Goal: Transaction & Acquisition: Purchase product/service

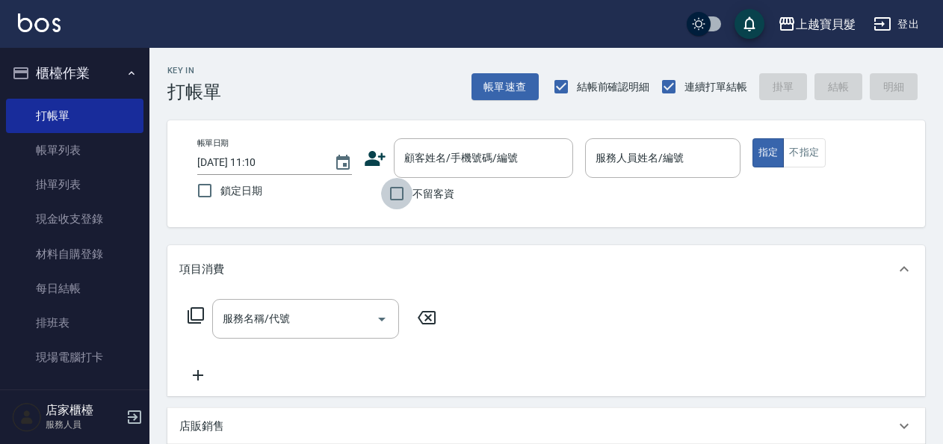
click at [398, 203] on input "不留客資" at bounding box center [396, 193] width 31 height 31
checkbox input "true"
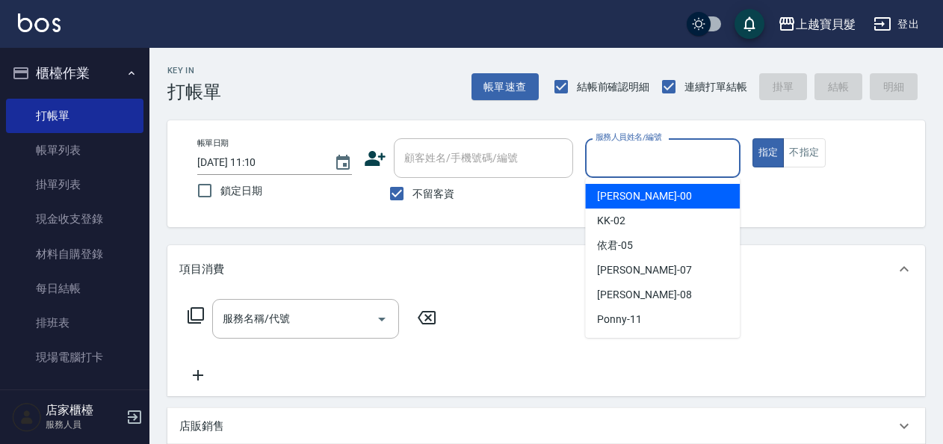
click at [620, 158] on input "服務人員姓名/編號" at bounding box center [662, 158] width 141 height 26
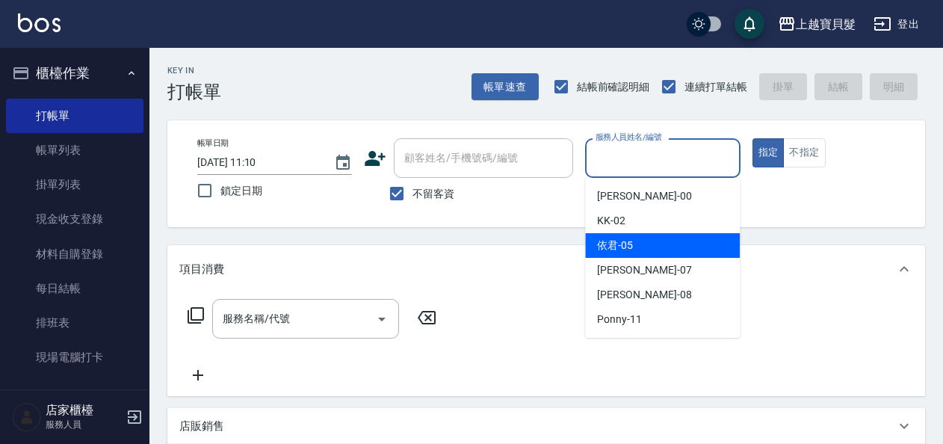
click at [646, 247] on div "依君 -05" at bounding box center [662, 245] width 155 height 25
type input "依君-05"
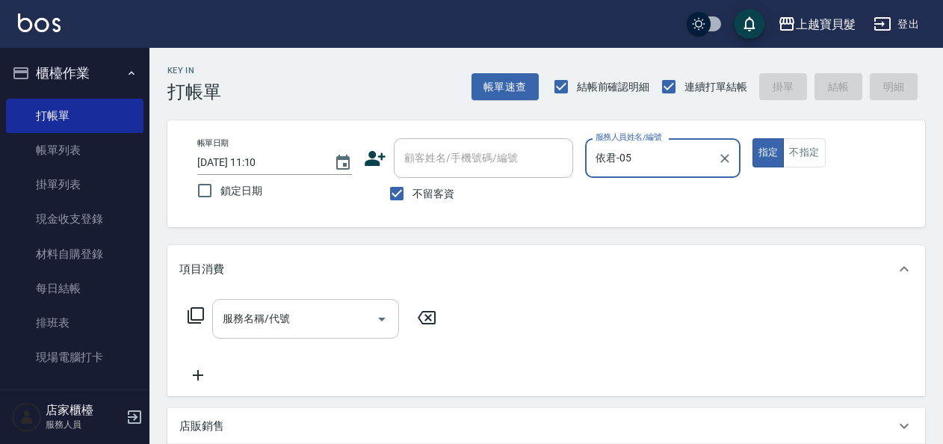
click at [274, 328] on input "服務名稱/代號" at bounding box center [294, 319] width 151 height 26
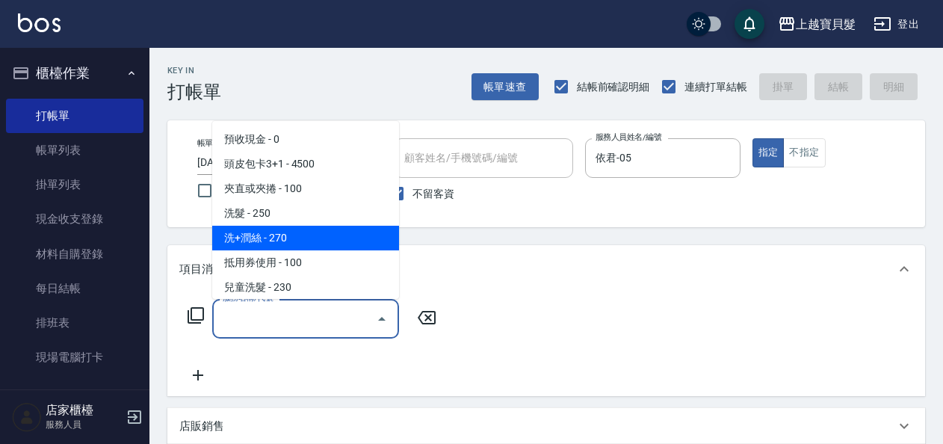
click at [281, 242] on span "洗+潤絲 - 270" at bounding box center [305, 238] width 187 height 25
type input "洗+潤絲(102)"
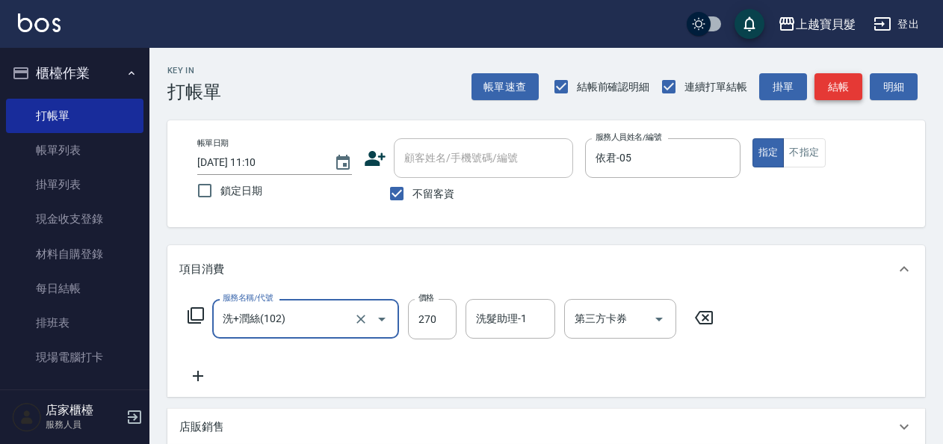
click at [821, 87] on button "結帳" at bounding box center [839, 87] width 48 height 28
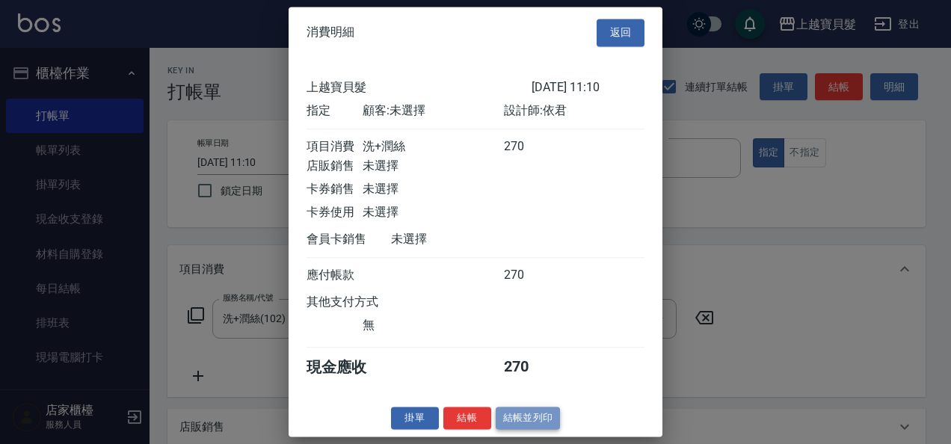
click at [540, 417] on button "結帳並列印" at bounding box center [528, 418] width 65 height 23
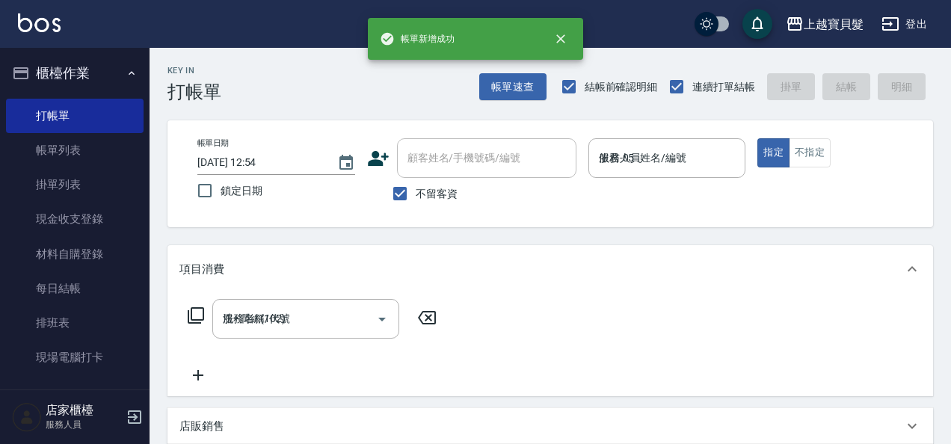
type input "[DATE] 12:54"
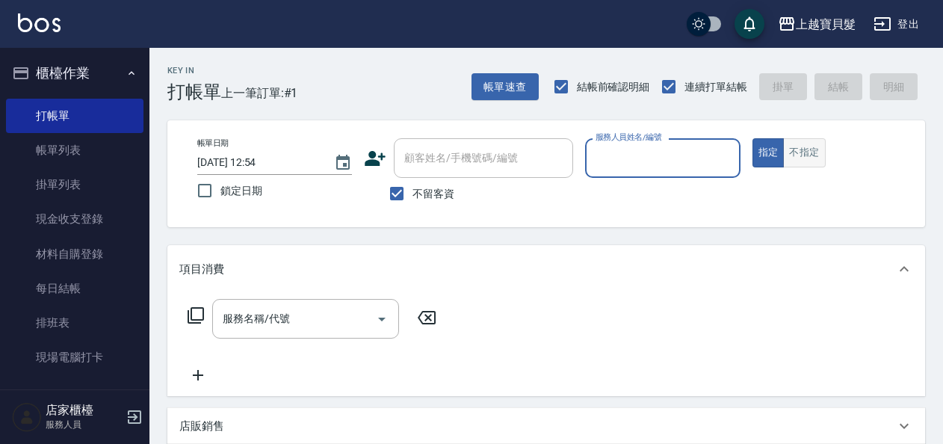
drag, startPoint x: 798, startPoint y: 148, endPoint x: 790, endPoint y: 153, distance: 9.1
click at [798, 148] on button "不指定" at bounding box center [804, 152] width 42 height 29
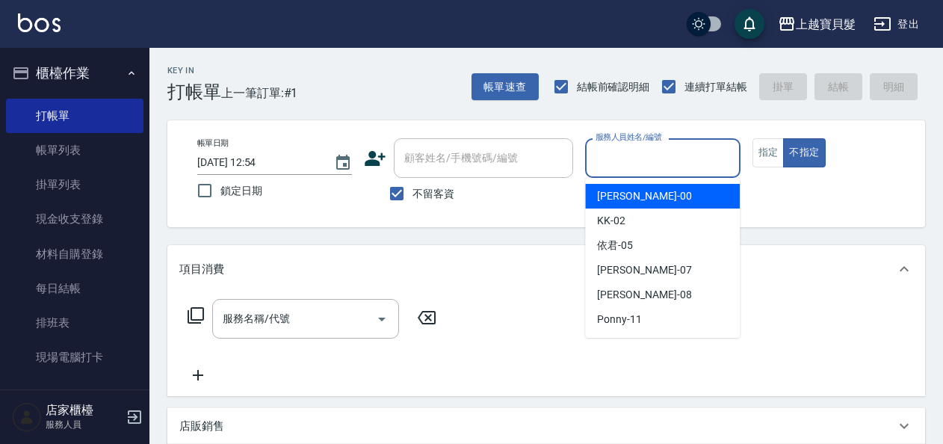
click at [721, 170] on input "服務人員姓名/編號" at bounding box center [662, 158] width 141 height 26
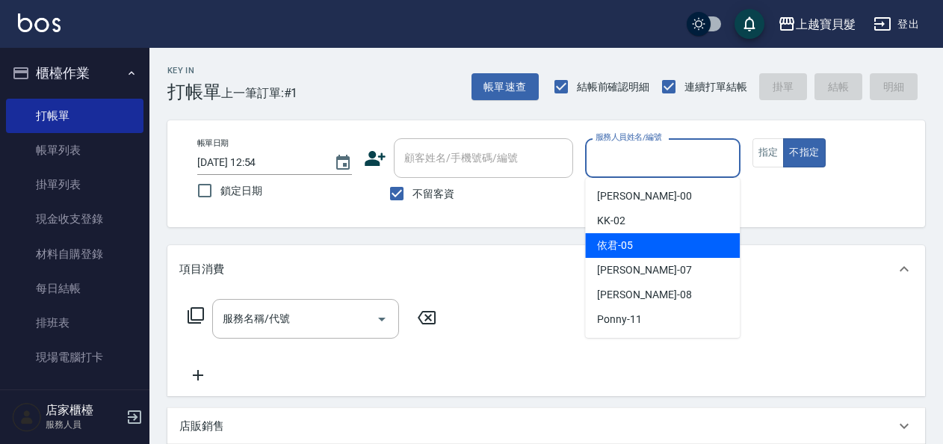
click at [653, 244] on div "依君 -05" at bounding box center [662, 245] width 155 height 25
type input "依君-05"
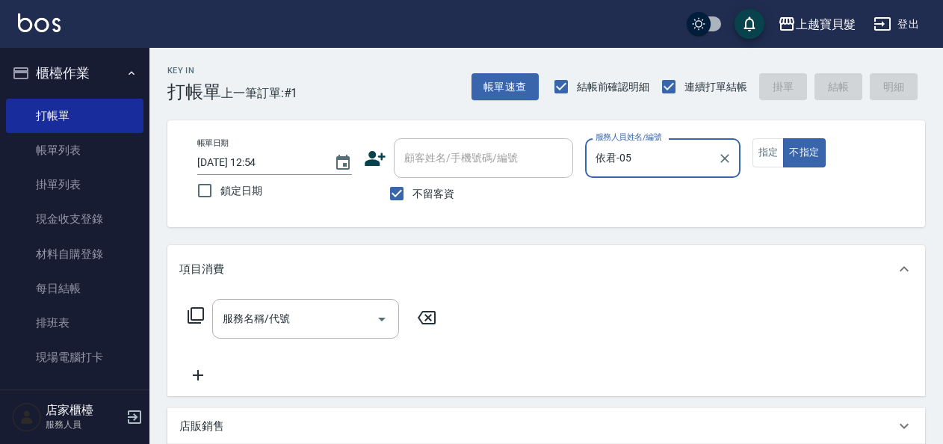
click at [196, 310] on icon at bounding box center [196, 316] width 18 height 18
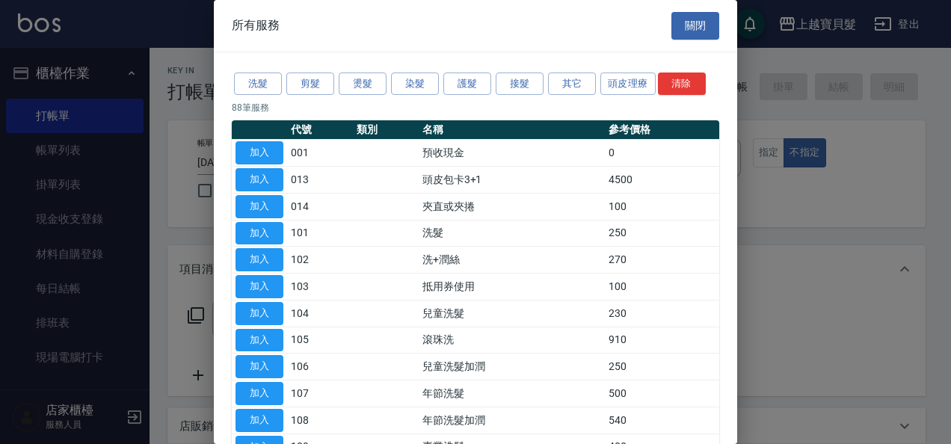
click at [308, 94] on div "洗髮 剪髮 燙髮 染髮 護髮 接髮 其它 頭皮理療 清除" at bounding box center [475, 84] width 487 height 28
click at [305, 87] on button "剪髮" at bounding box center [310, 84] width 48 height 23
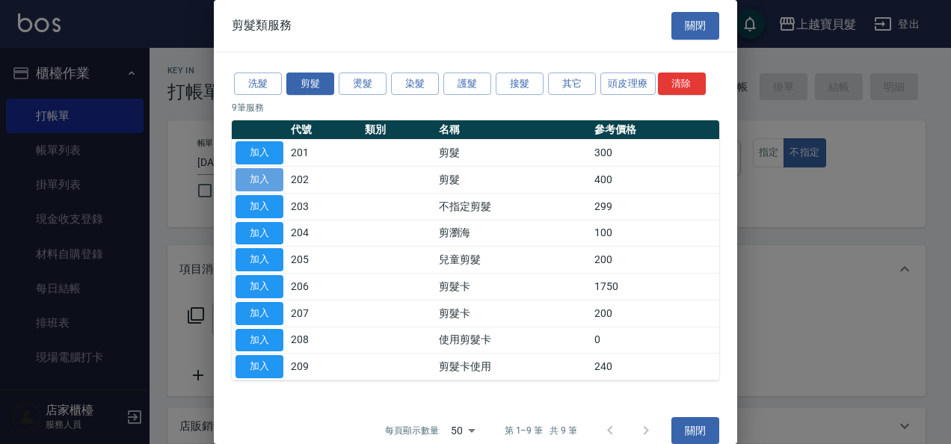
click at [269, 179] on button "加入" at bounding box center [259, 179] width 48 height 23
type input "剪髮(202)"
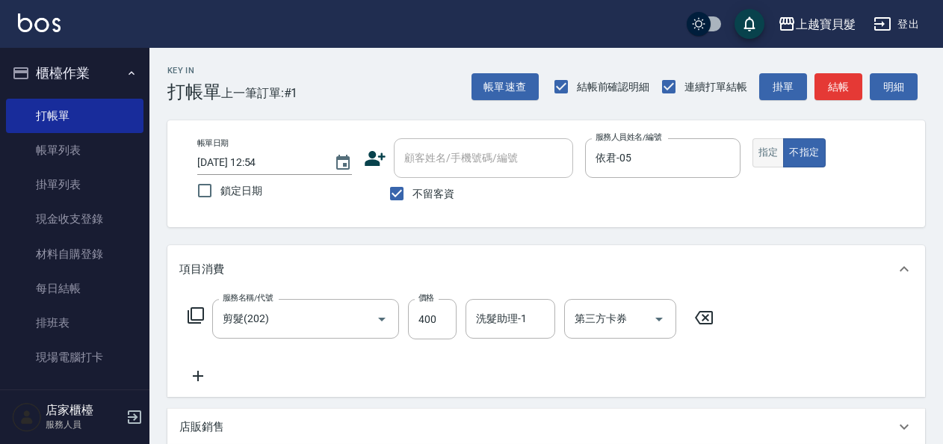
drag, startPoint x: 760, startPoint y: 141, endPoint x: 788, endPoint y: 121, distance: 33.8
click at [760, 139] on button "指定" at bounding box center [769, 152] width 32 height 29
click at [846, 81] on button "結帳" at bounding box center [839, 87] width 48 height 28
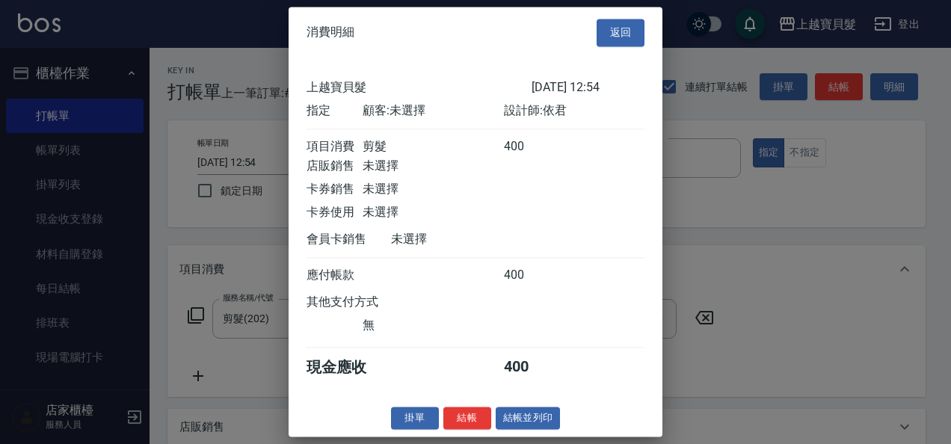
scroll to position [4, 0]
click at [523, 429] on button "結帳並列印" at bounding box center [528, 418] width 65 height 23
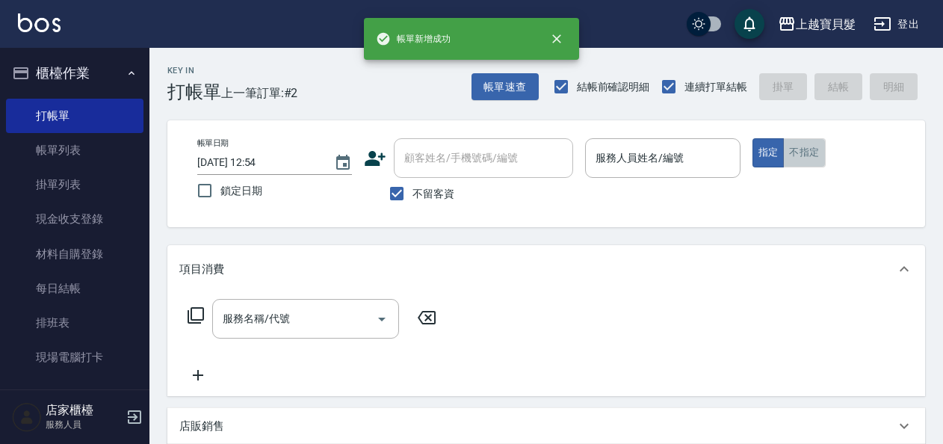
click at [802, 154] on button "不指定" at bounding box center [804, 152] width 42 height 29
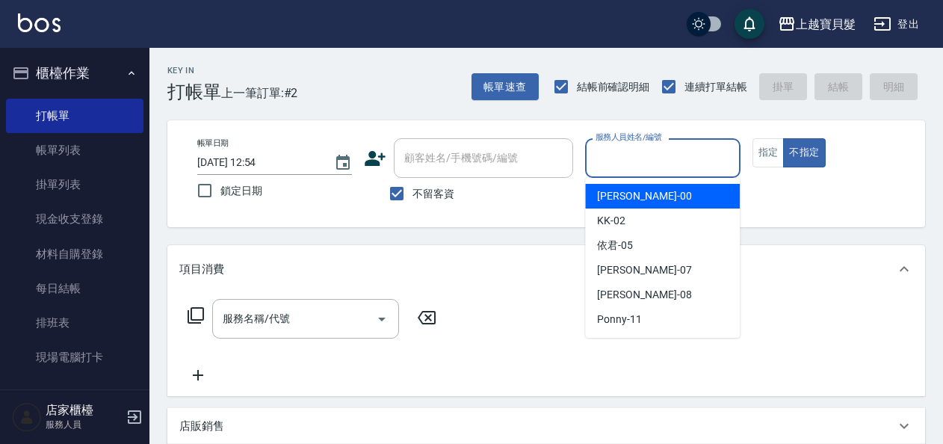
click at [636, 153] on input "服務人員姓名/編號" at bounding box center [662, 158] width 141 height 26
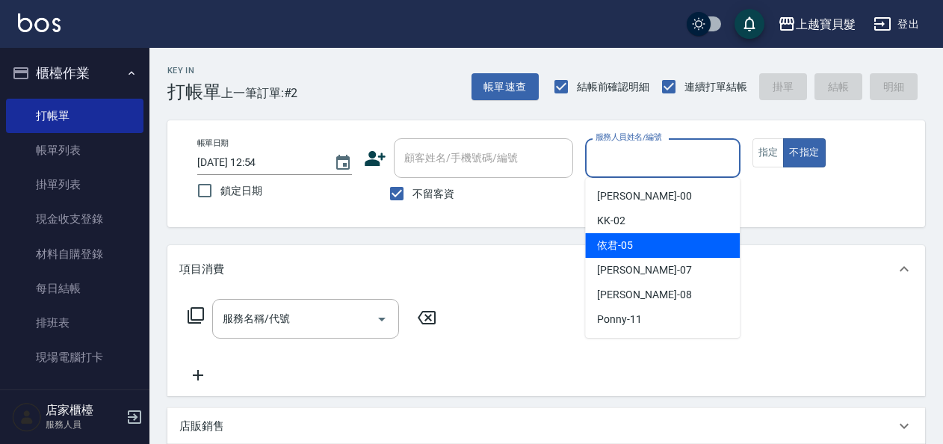
click at [622, 241] on span "依君 -05" at bounding box center [615, 246] width 36 height 16
type input "依君-05"
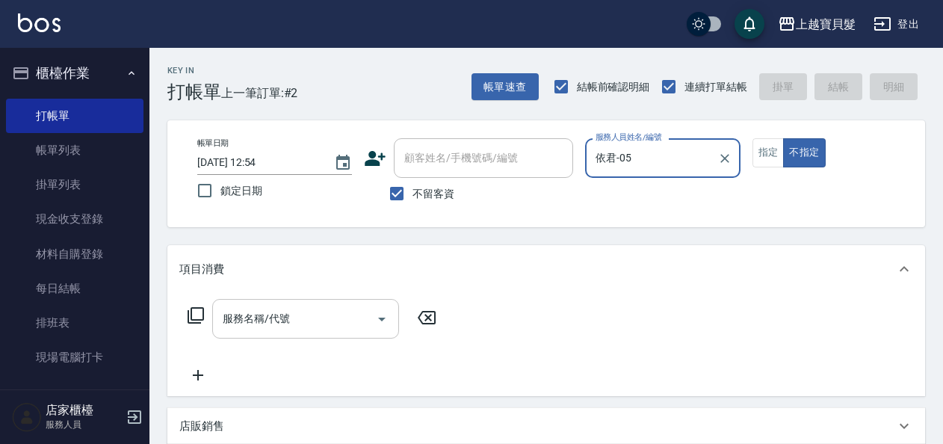
click at [248, 327] on input "服務名稱/代號" at bounding box center [294, 319] width 151 height 26
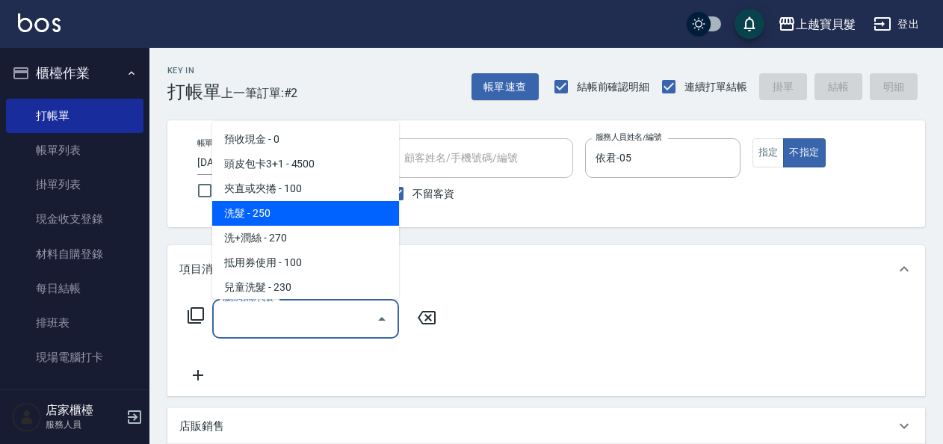
click at [300, 209] on span "洗髮 - 250" at bounding box center [305, 213] width 187 height 25
type input "洗髮(101)"
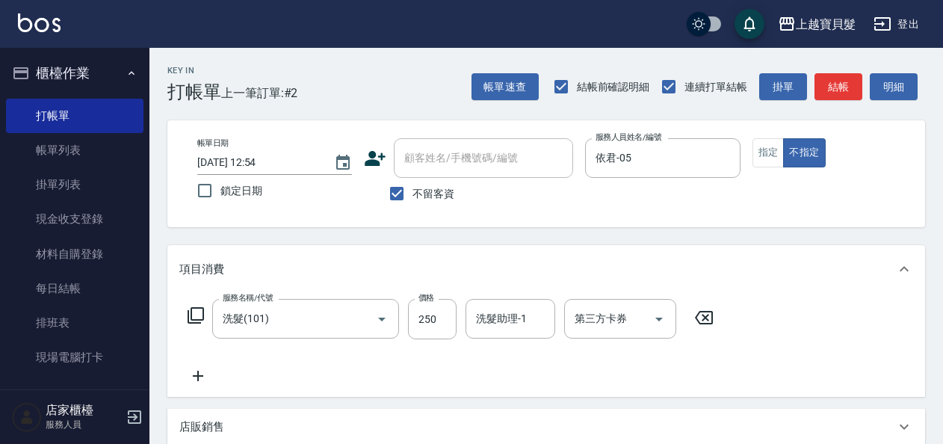
click at [190, 311] on icon at bounding box center [196, 316] width 18 height 18
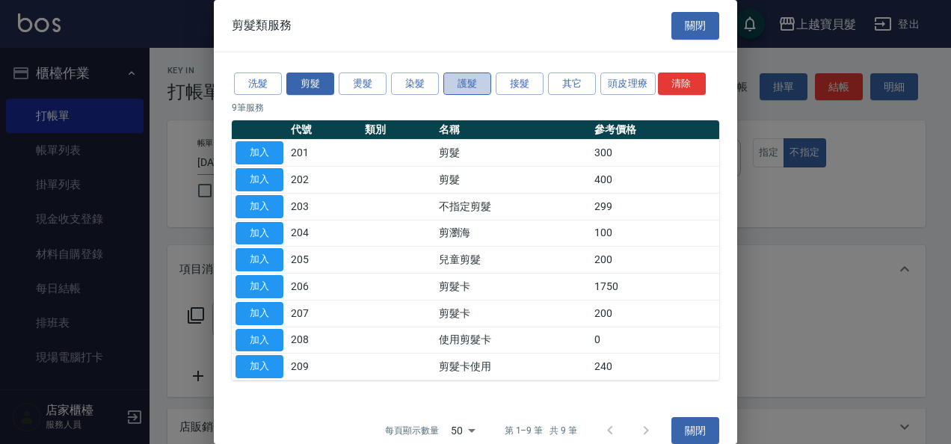
click at [469, 87] on button "護髮" at bounding box center [467, 84] width 48 height 23
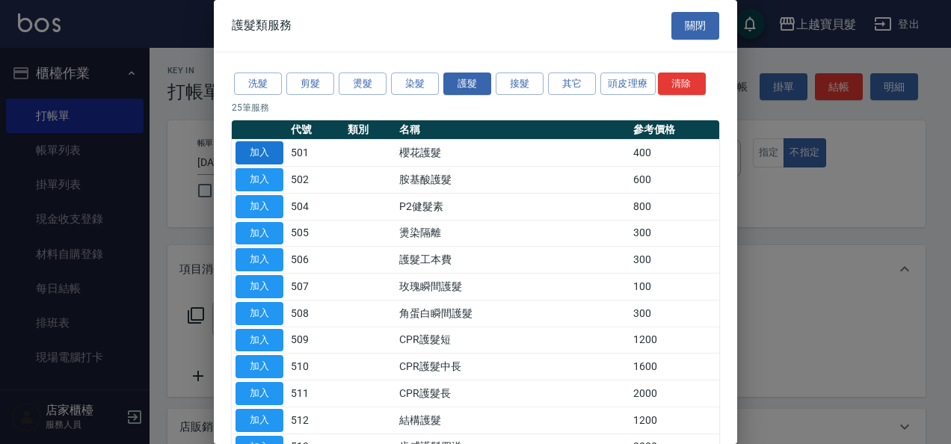
click at [262, 155] on button "加入" at bounding box center [259, 152] width 48 height 23
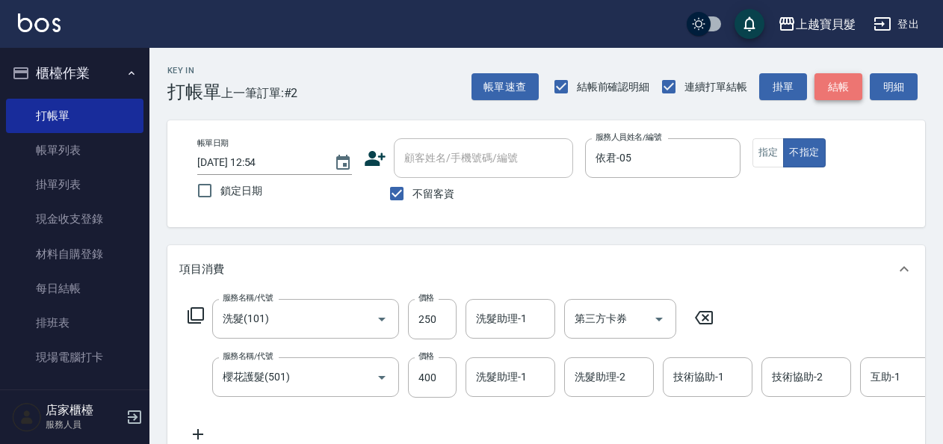
click at [821, 90] on button "結帳" at bounding box center [839, 87] width 48 height 28
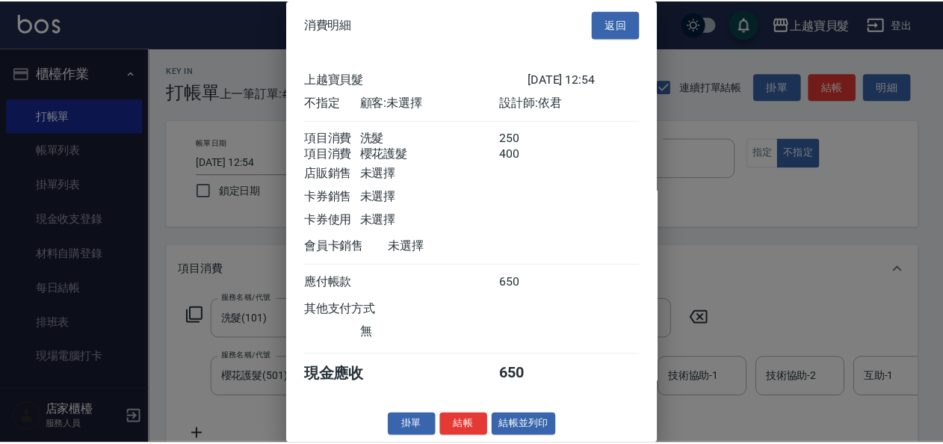
scroll to position [21, 0]
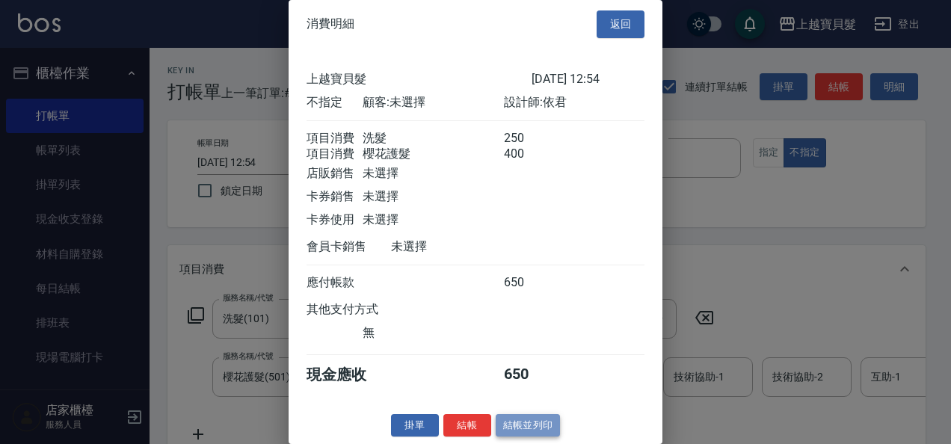
click at [531, 435] on button "結帳並列印" at bounding box center [528, 425] width 65 height 23
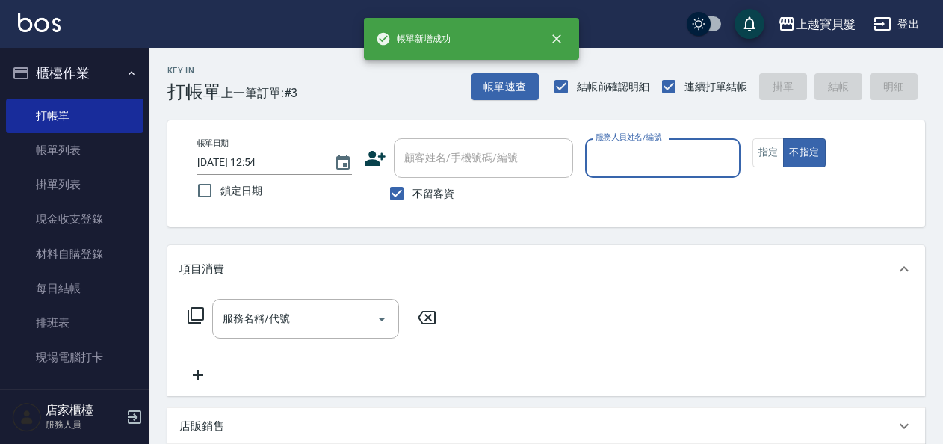
click at [469, 175] on div "顧客姓名/手機號碼/編號" at bounding box center [483, 158] width 179 height 40
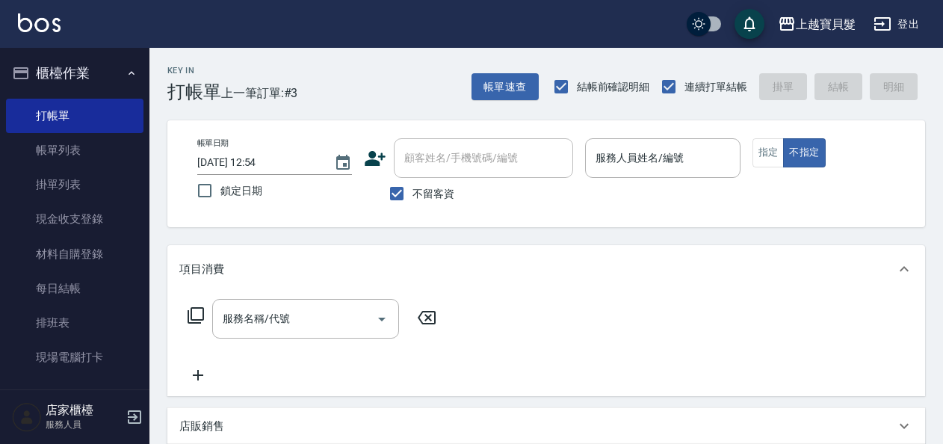
click at [425, 197] on span "不留客資" at bounding box center [434, 194] width 42 height 16
click at [413, 197] on input "不留客資" at bounding box center [396, 193] width 31 height 31
checkbox input "false"
click at [461, 154] on input "顧客姓名/手機號碼/編號" at bounding box center [473, 158] width 144 height 26
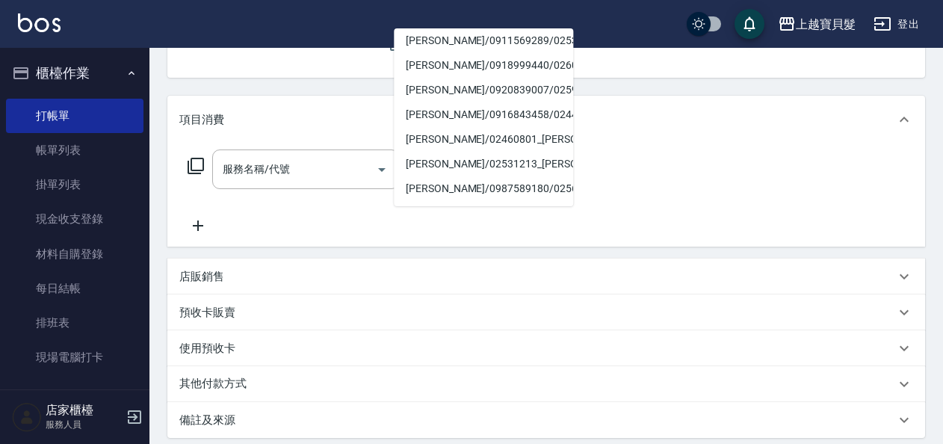
scroll to position [52, 0]
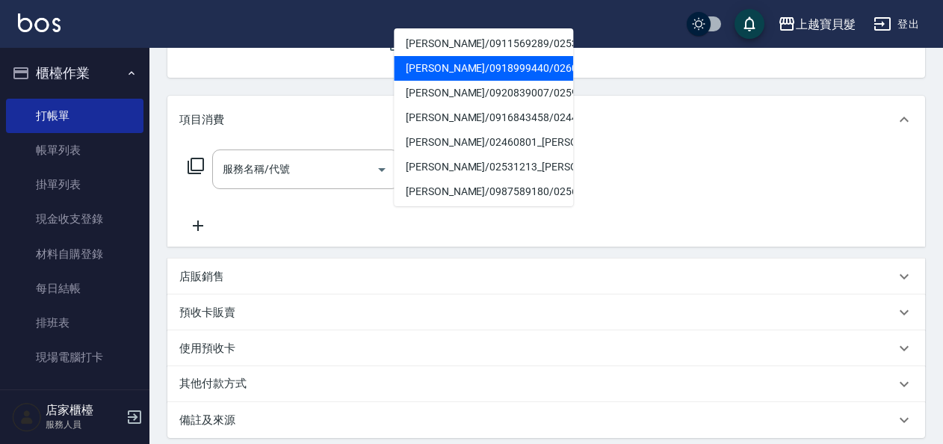
click at [529, 79] on li "[PERSON_NAME]/0918999440/02600606" at bounding box center [483, 68] width 179 height 25
type input "[PERSON_NAME]/0918999440/02600606"
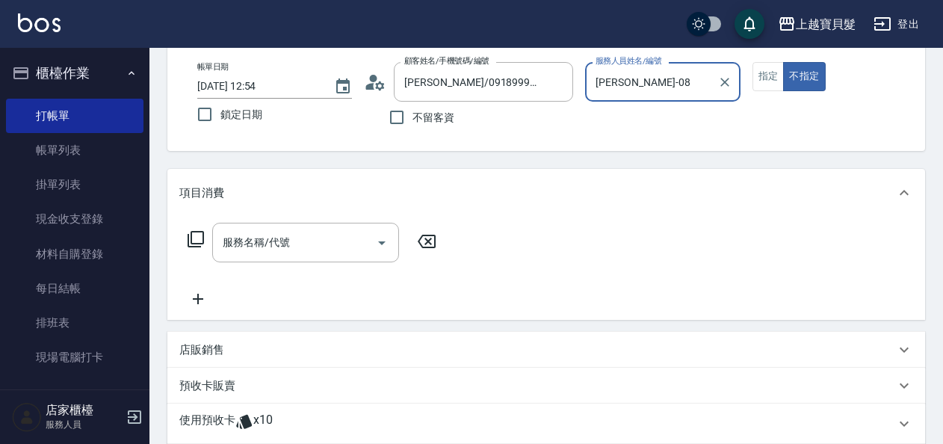
scroll to position [0, 0]
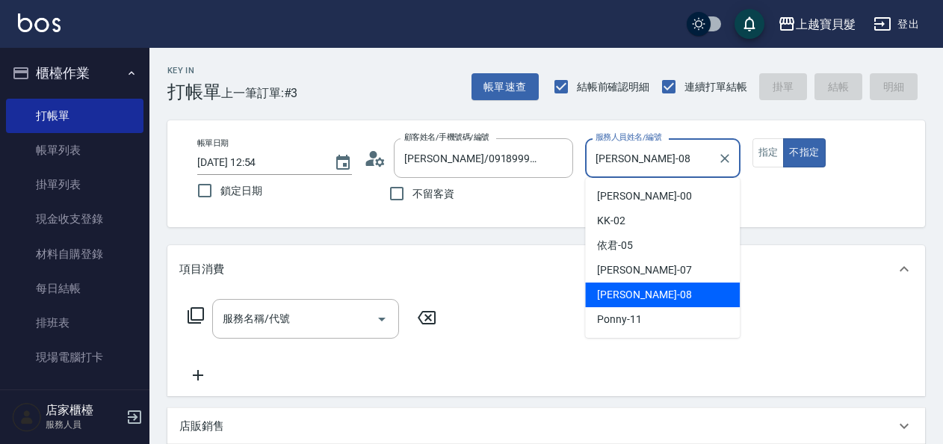
drag, startPoint x: 670, startPoint y: 160, endPoint x: 662, endPoint y: 211, distance: 51.4
click at [669, 160] on input "[PERSON_NAME]-08" at bounding box center [651, 158] width 119 height 26
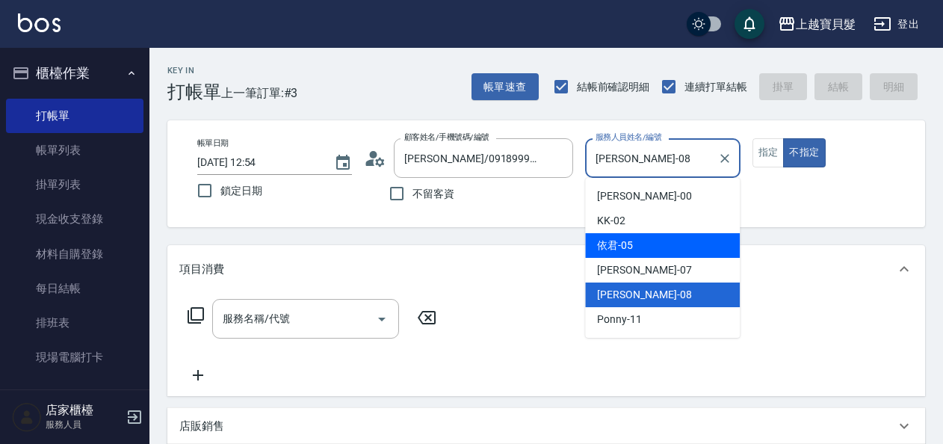
click at [661, 241] on div "依君 -05" at bounding box center [662, 245] width 155 height 25
type input "依君-05"
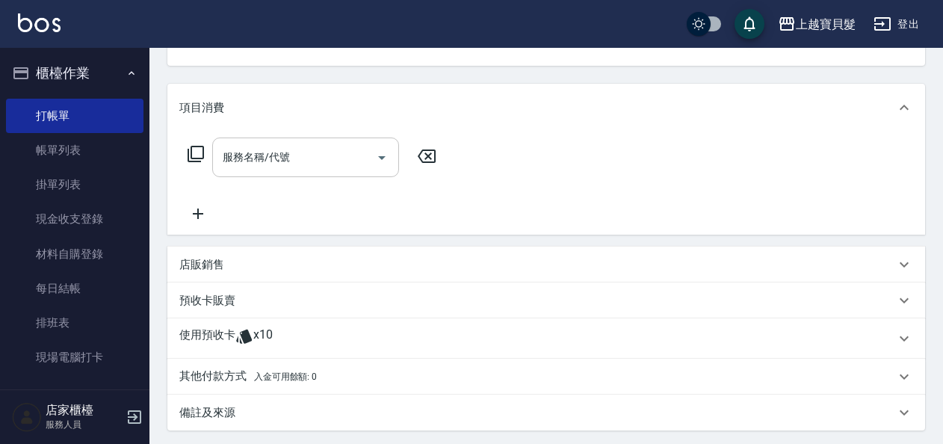
scroll to position [224, 0]
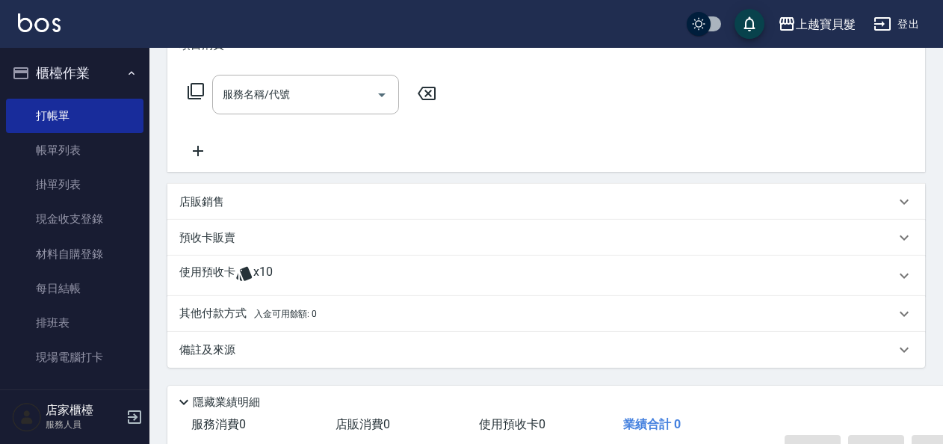
click at [231, 271] on p "使用預收卡" at bounding box center [207, 276] width 56 height 22
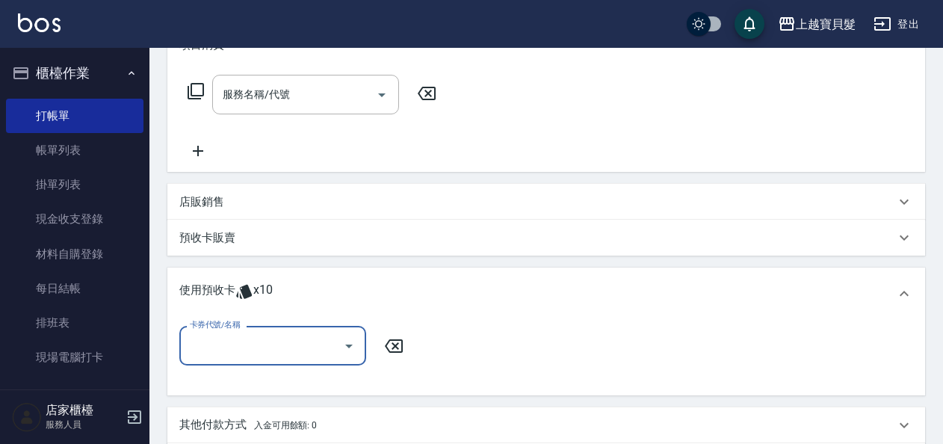
scroll to position [0, 0]
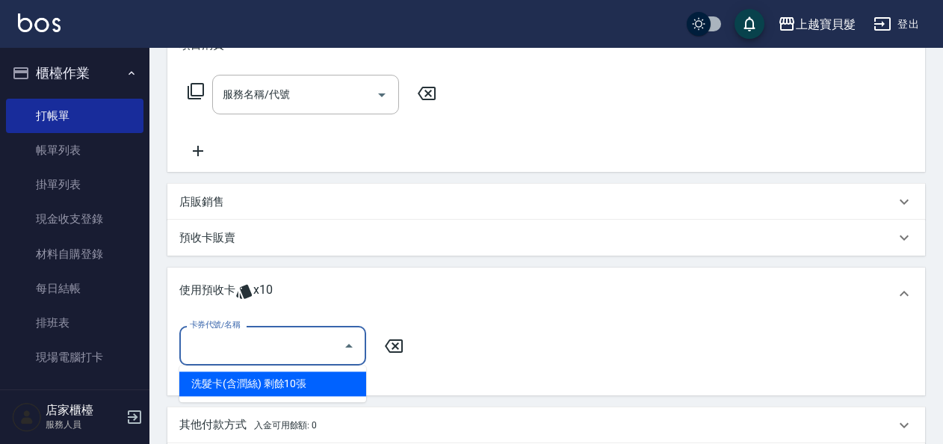
click at [239, 342] on input "卡券代號/名稱" at bounding box center [261, 346] width 151 height 26
click at [248, 392] on div "洗髮卡(含潤絲) 剩餘10張" at bounding box center [272, 384] width 187 height 25
type input "洗髮卡(含潤絲)"
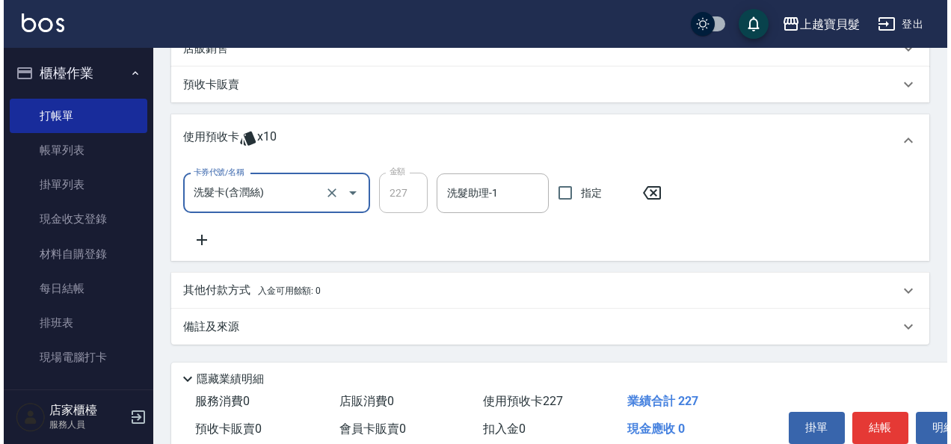
scroll to position [446, 0]
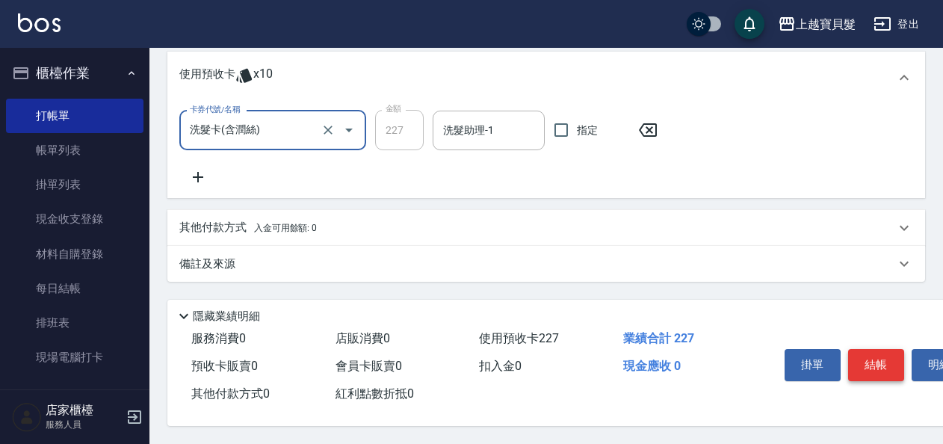
click at [881, 362] on button "結帳" at bounding box center [877, 364] width 56 height 31
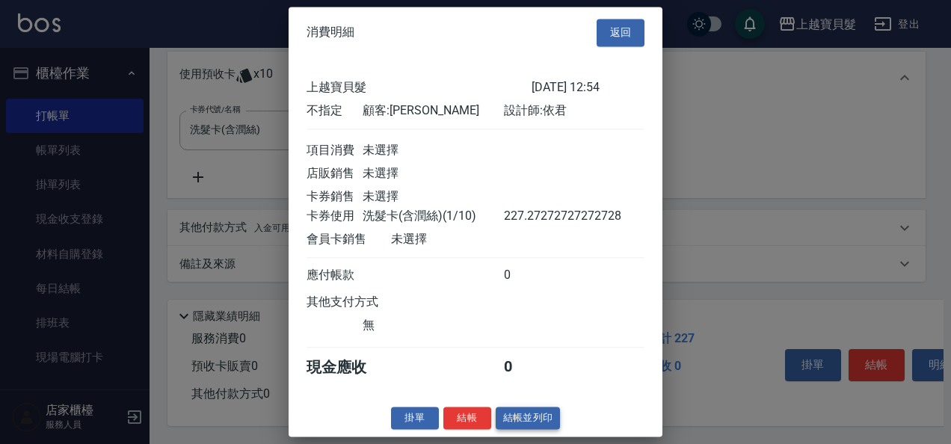
scroll to position [4, 0]
drag, startPoint x: 538, startPoint y: 429, endPoint x: 523, endPoint y: 429, distance: 15.0
click at [538, 429] on button "結帳並列印" at bounding box center [528, 418] width 65 height 23
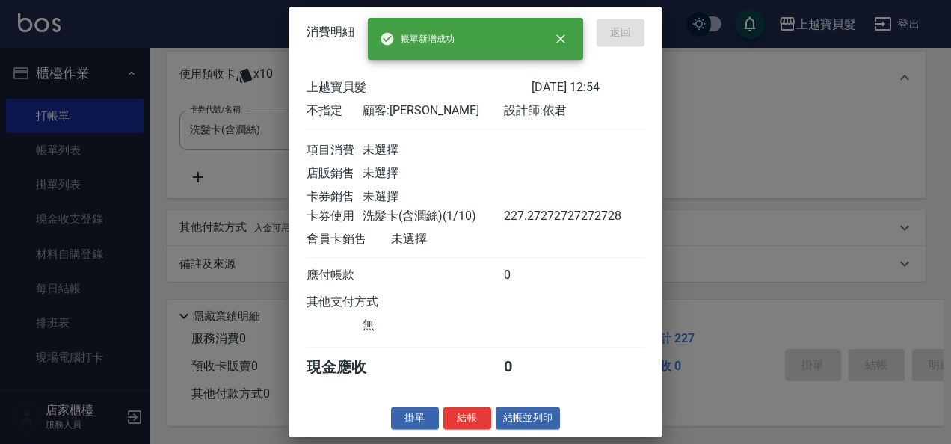
type input "[DATE] 12:55"
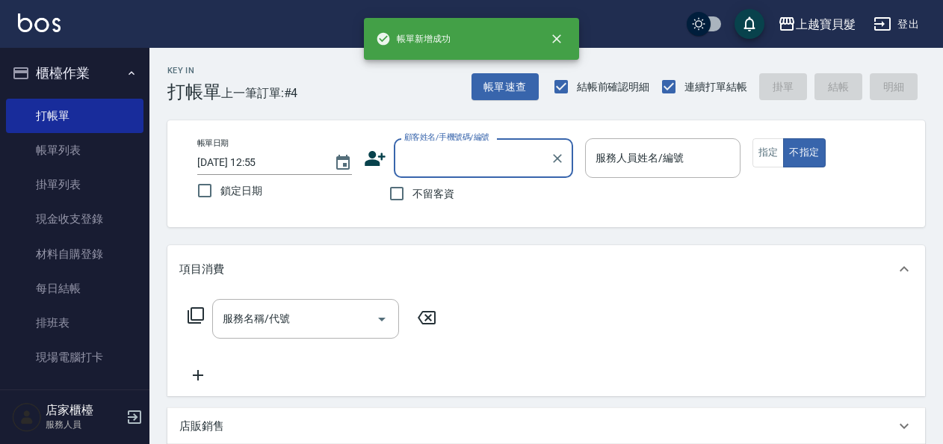
scroll to position [0, 0]
